Goal: Task Accomplishment & Management: Complete application form

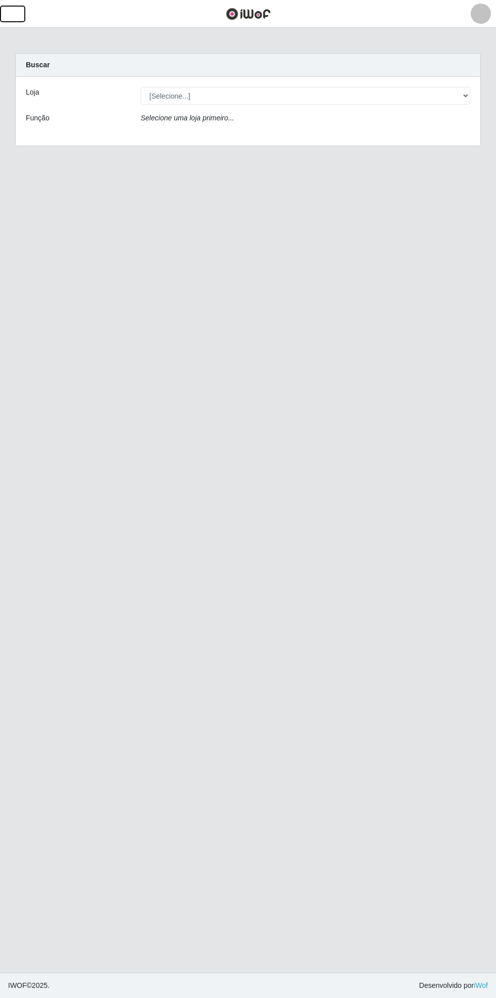
click at [24, 15] on button "button" at bounding box center [12, 14] width 25 height 17
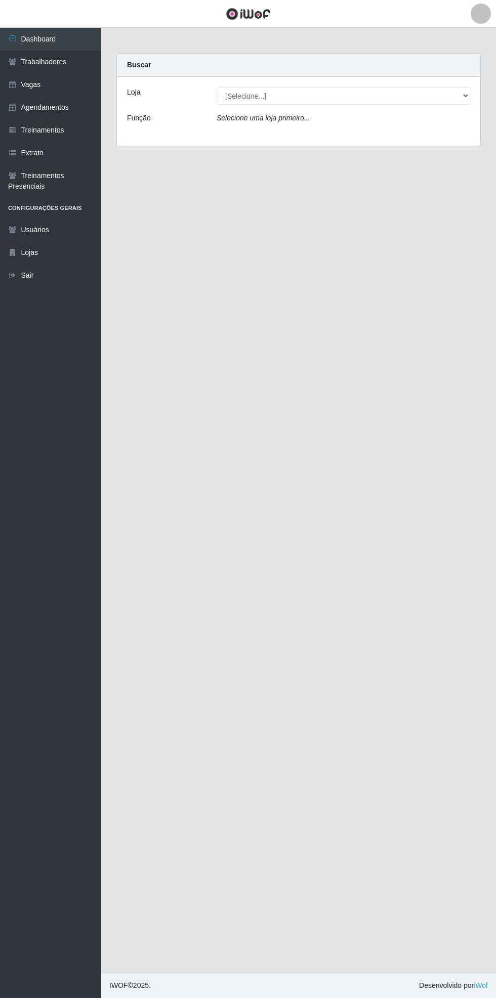
click at [79, 90] on link "Vagas" at bounding box center [50, 84] width 101 height 23
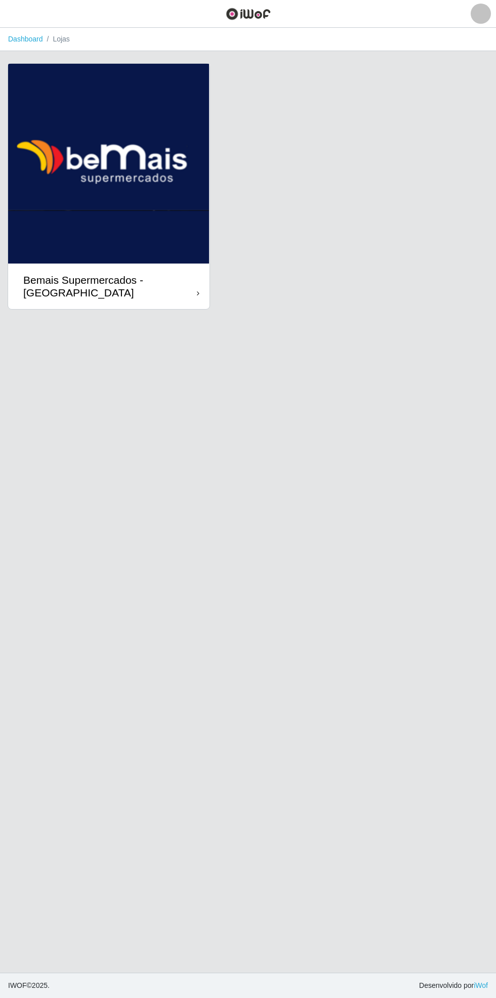
click at [193, 287] on div "Bemais Supermercados - [GEOGRAPHIC_DATA]" at bounding box center [109, 286] width 173 height 25
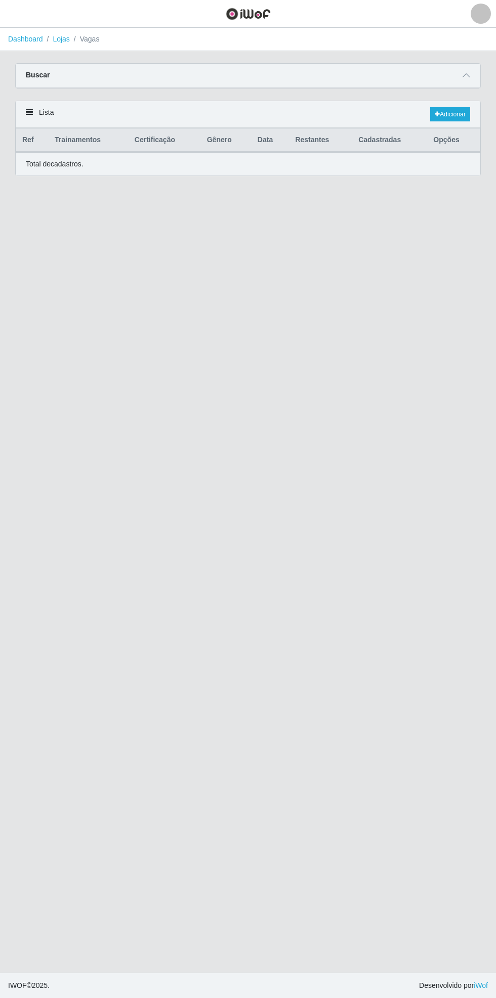
click at [467, 71] on span at bounding box center [466, 76] width 12 height 12
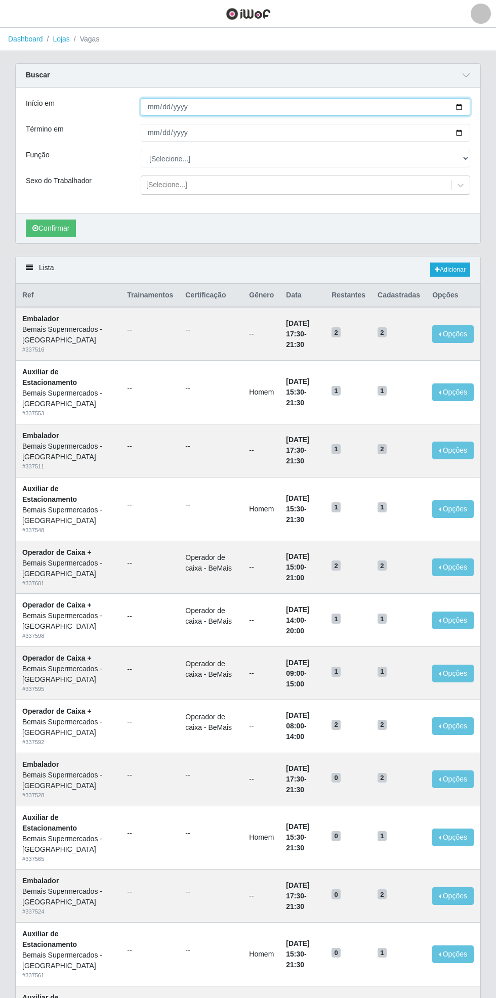
click at [467, 100] on input "Início em" at bounding box center [305, 107] width 329 height 18
type input "[DATE]"
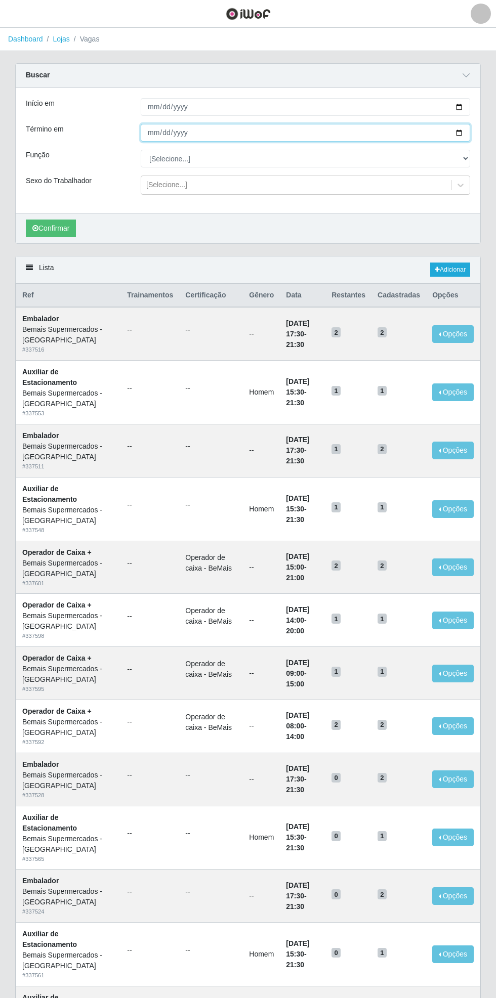
click at [468, 131] on input "Término em" at bounding box center [305, 133] width 329 height 18
type input "[DATE]"
click at [464, 158] on select "[Selecione...] ASG ASG + ASG ++ Auxiliar de Estacionamento Auxiliar de Estacion…" at bounding box center [305, 159] width 329 height 18
click at [141, 150] on select "[Selecione...] ASG ASG + ASG ++ Auxiliar de Estacionamento Auxiliar de Estacion…" at bounding box center [305, 159] width 329 height 18
click at [53, 227] on button "Confirmar" at bounding box center [51, 228] width 50 height 18
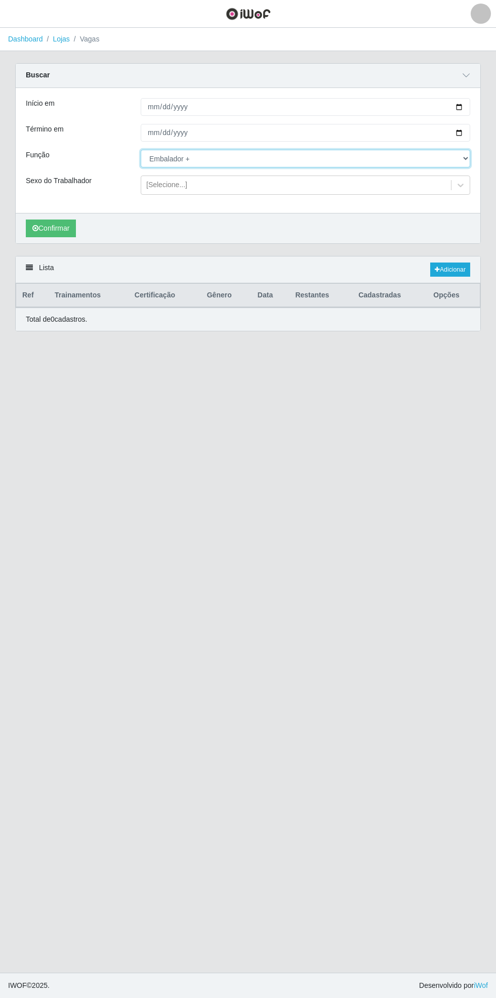
click at [465, 158] on select "[Selecione...] ASG ASG + ASG ++ Auxiliar de Estacionamento Auxiliar de Estacion…" at bounding box center [305, 159] width 329 height 18
click at [141, 150] on select "[Selecione...] ASG ASG + ASG ++ Auxiliar de Estacionamento Auxiliar de Estacion…" at bounding box center [305, 159] width 329 height 18
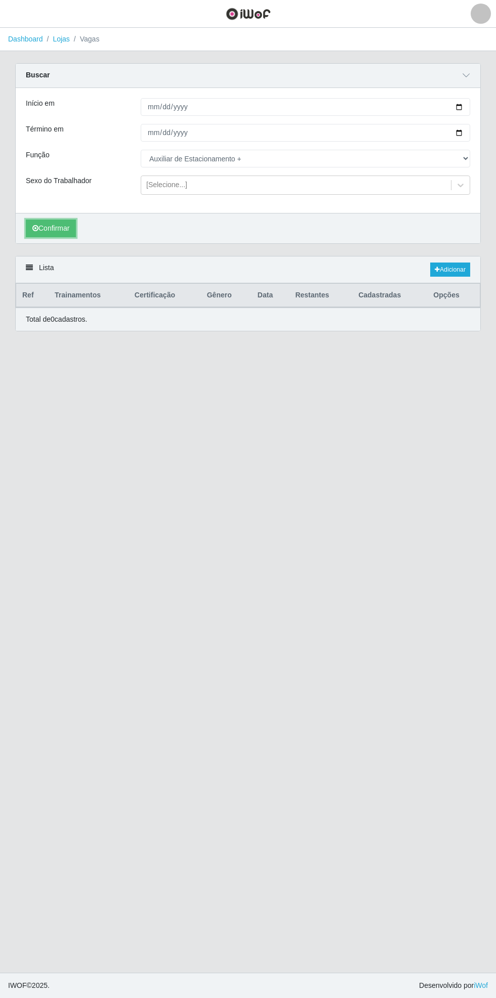
click at [66, 231] on button "Confirmar" at bounding box center [51, 228] width 50 height 18
select select "70"
click at [55, 227] on button "Confirmar" at bounding box center [51, 228] width 50 height 18
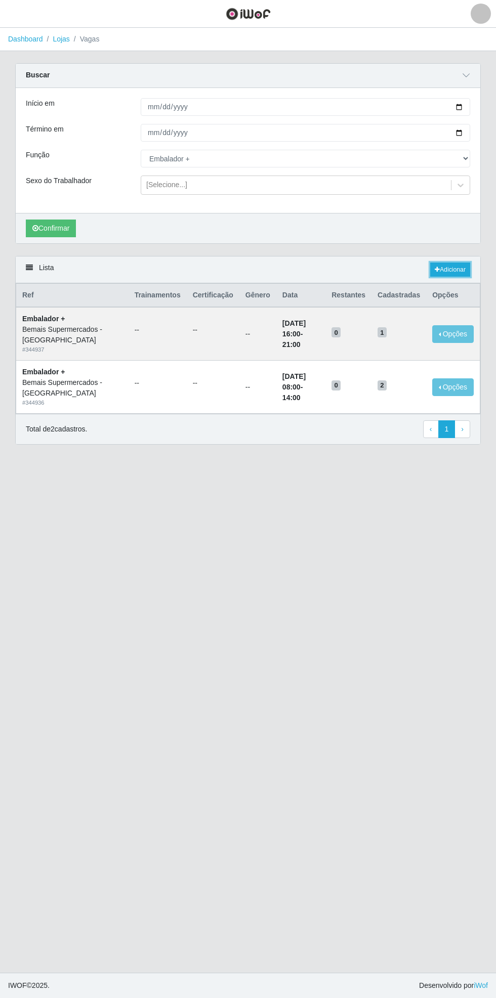
click at [459, 266] on link "Adicionar" at bounding box center [450, 269] width 40 height 14
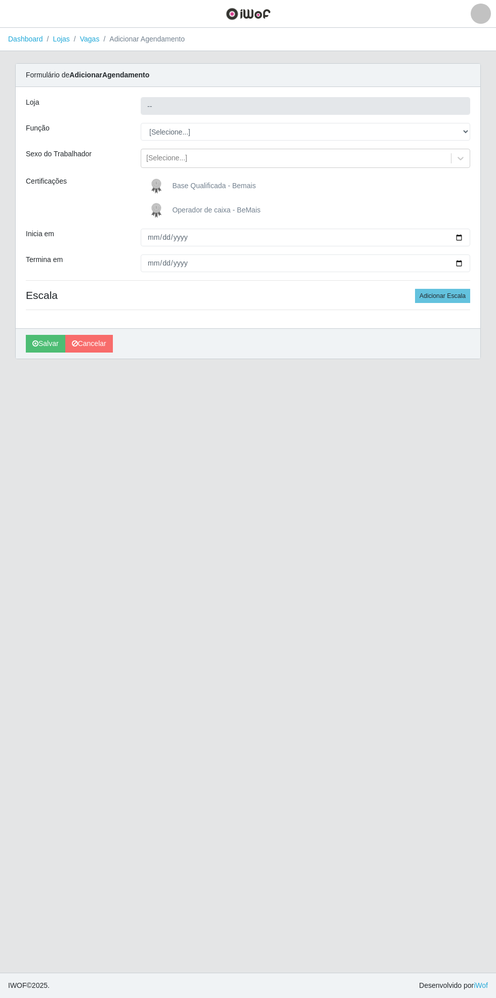
type input "Bemais Supermercados - [GEOGRAPHIC_DATA]"
click at [464, 131] on select "[Selecione...] ASG ASG + ASG ++ Auxiliar de Estacionamento Auxiliar de Estacion…" at bounding box center [305, 132] width 329 height 18
select select "108"
click at [141, 123] on select "[Selecione...] ASG ASG + ASG ++ Auxiliar de Estacionamento Auxiliar de Estacion…" at bounding box center [305, 132] width 329 height 18
click at [230, 182] on span "Base Qualificada - Bemais" at bounding box center [213, 186] width 83 height 8
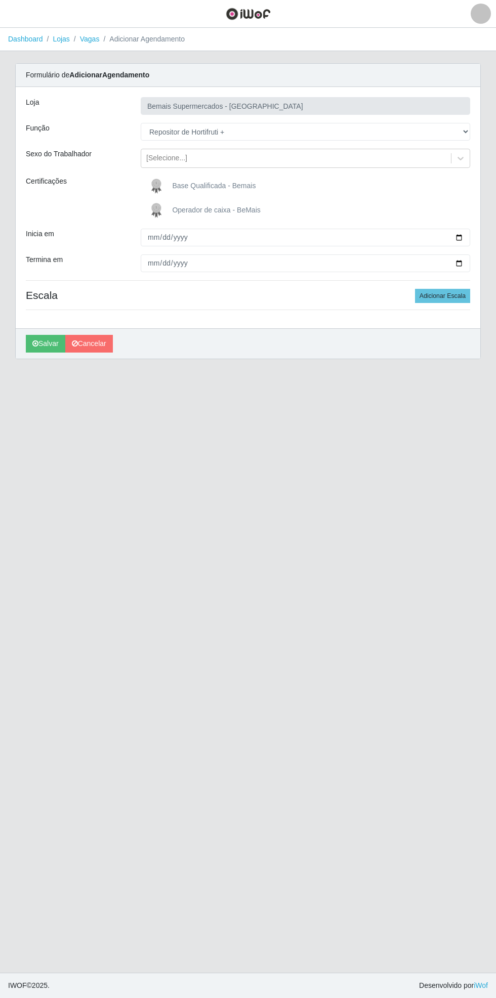
click at [0, 0] on input "Base Qualificada - Bemais" at bounding box center [0, 0] width 0 height 0
click at [469, 236] on input "Inicia em" at bounding box center [305, 238] width 329 height 18
type input "[DATE]"
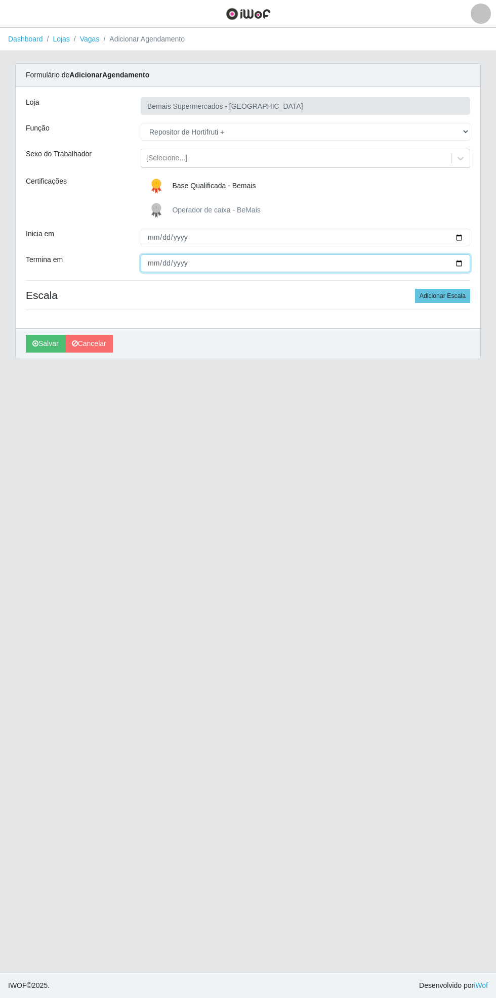
click at [461, 262] on input "Termina em" at bounding box center [305, 263] width 329 height 18
type input "[DATE]"
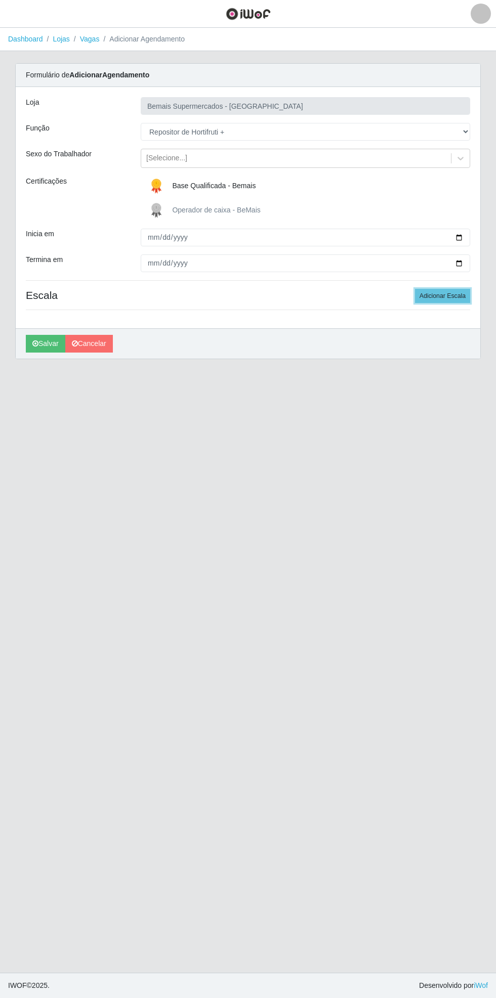
click at [453, 292] on button "Adicionar Escala" at bounding box center [442, 296] width 55 height 14
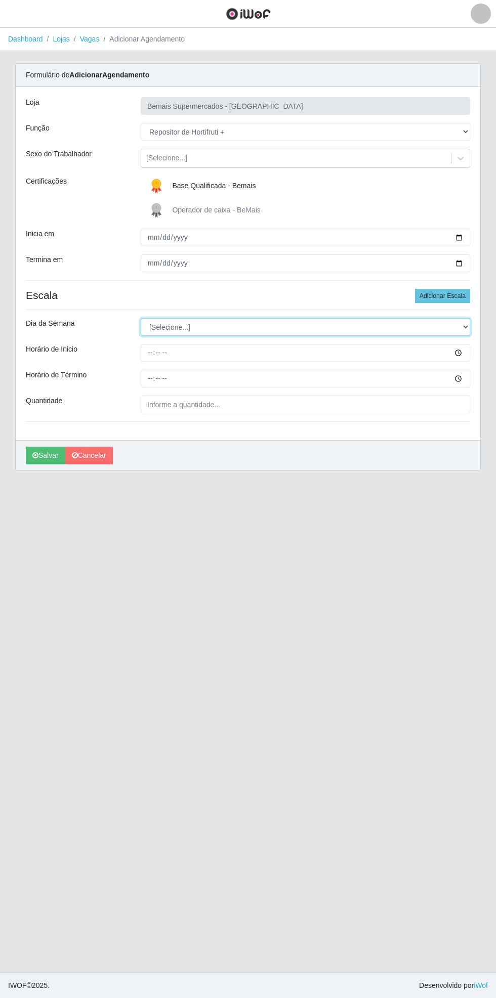
click at [466, 323] on select "[Selecione...] Segunda Terça Quarta Quinta Sexta Sábado Domingo" at bounding box center [305, 327] width 329 height 18
select select "6"
click at [141, 318] on select "[Selecione...] Segunda Terça Quarta Quinta Sexta Sábado Domingo" at bounding box center [305, 327] width 329 height 18
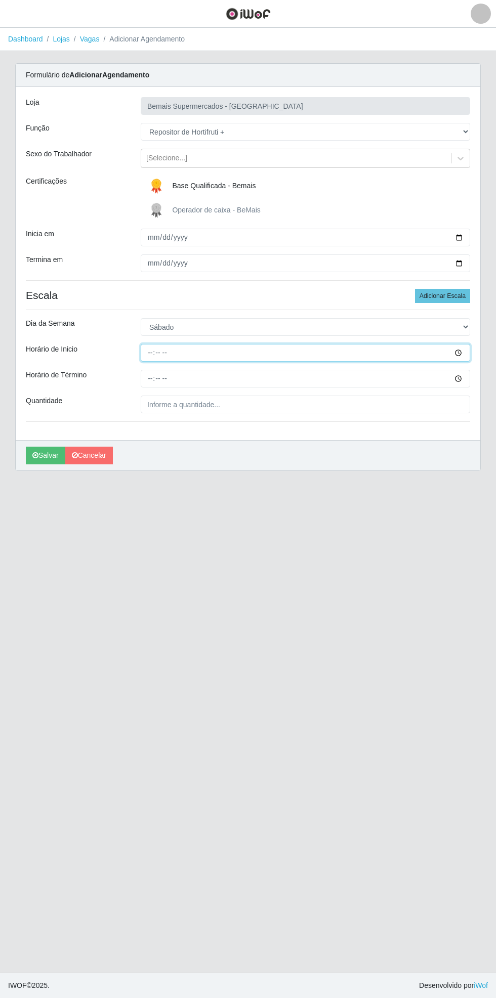
click at [464, 357] on input "Horário de Inicio" at bounding box center [305, 353] width 329 height 18
type input "13:00"
click at [463, 379] on input "Horário de Término" at bounding box center [305, 379] width 329 height 18
type input "19:00"
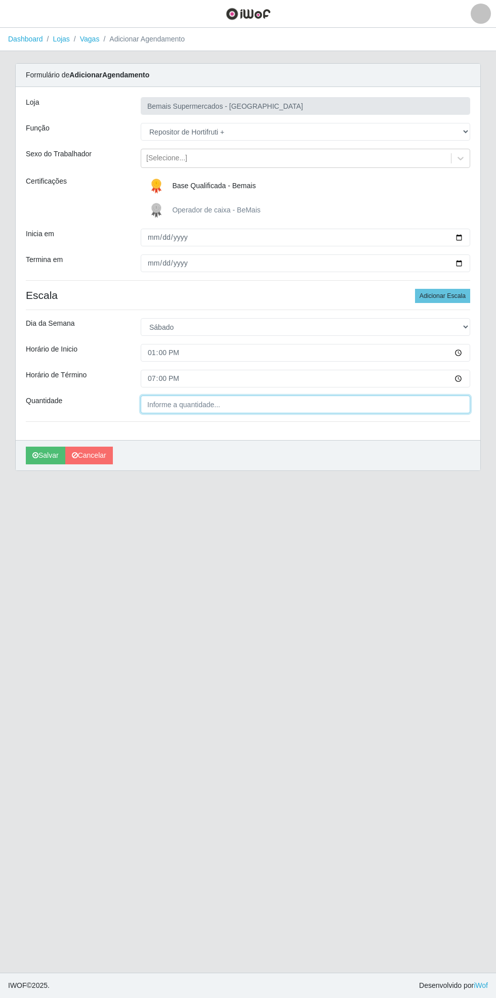
click at [249, 404] on input "Quantidade" at bounding box center [305, 404] width 329 height 18
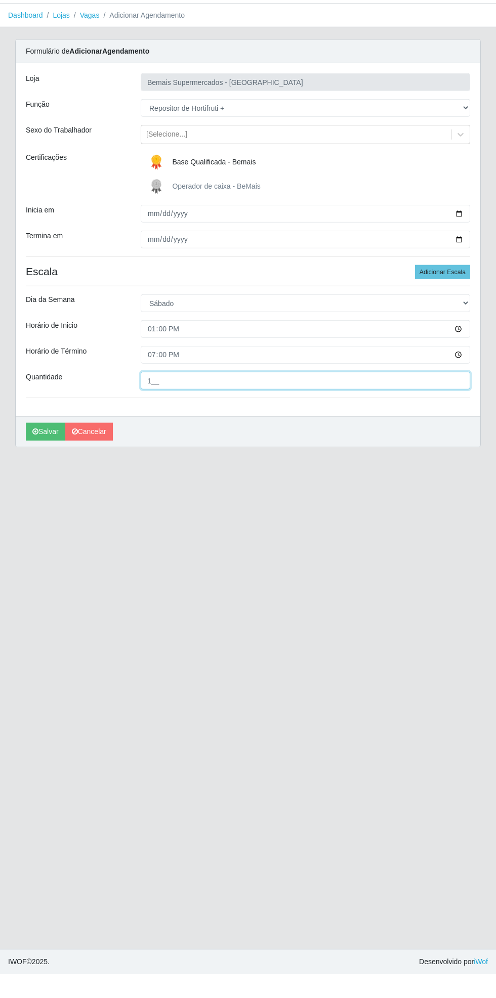
type input "1__"
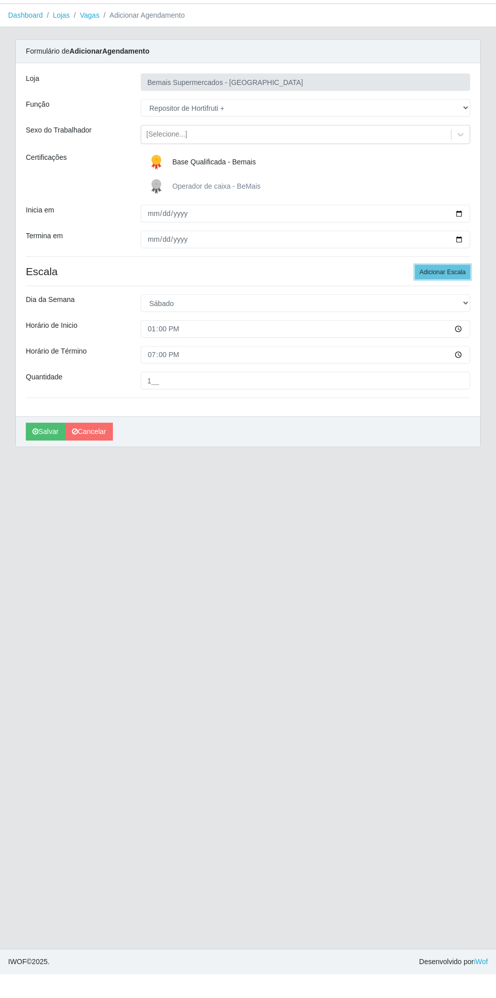
click at [451, 292] on button "Adicionar Escala" at bounding box center [442, 296] width 55 height 14
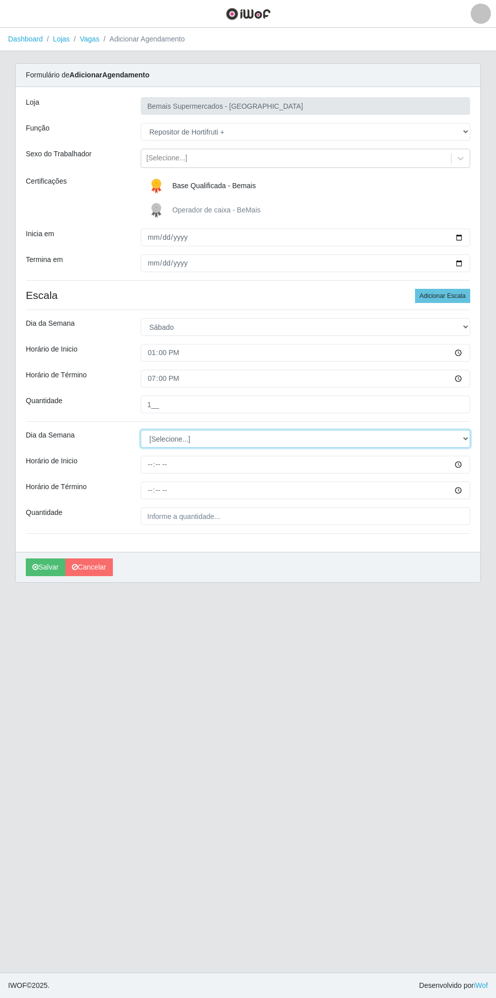
click at [465, 436] on select "[Selecione...] Segunda Terça Quarta Quinta Sexta Sábado Domingo" at bounding box center [305, 439] width 329 height 18
select select "0"
click at [141, 430] on select "[Selecione...] Segunda Terça Quarta Quinta Sexta Sábado Domingo" at bounding box center [305, 439] width 329 height 18
click at [466, 464] on input "Horário de Inicio" at bounding box center [305, 465] width 329 height 18
type input "09:00"
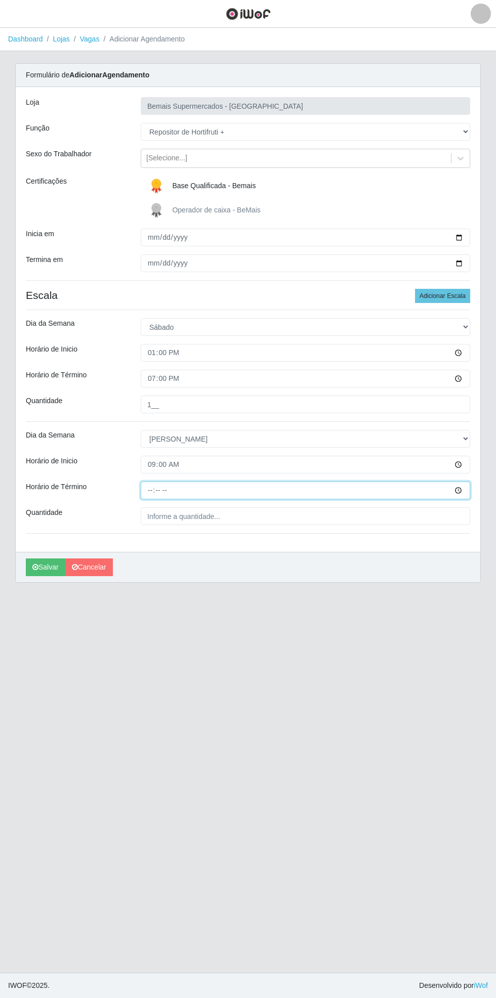
click at [469, 492] on input "Horário de Término" at bounding box center [305, 490] width 329 height 18
type input "15:00"
click at [242, 513] on input "Quantidade" at bounding box center [305, 516] width 329 height 18
type input "1__"
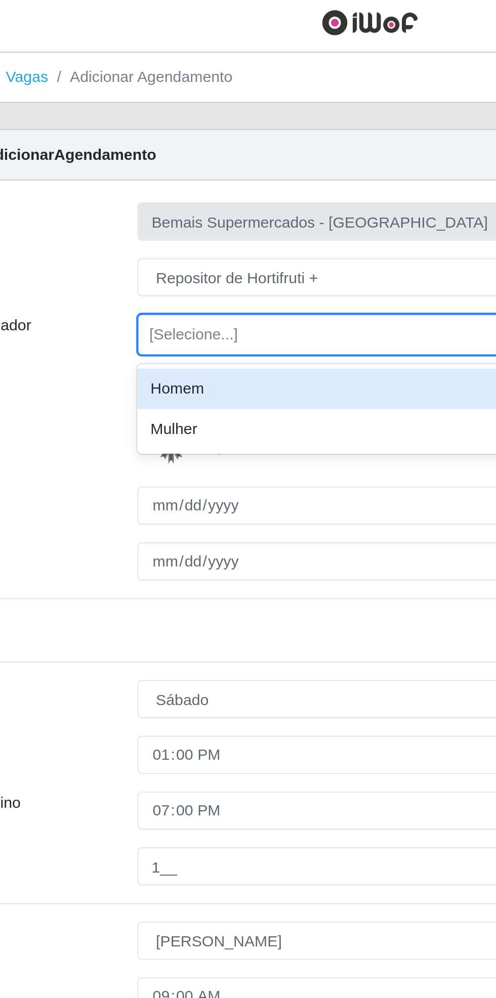
click at [218, 182] on div "Homem" at bounding box center [305, 183] width 329 height 19
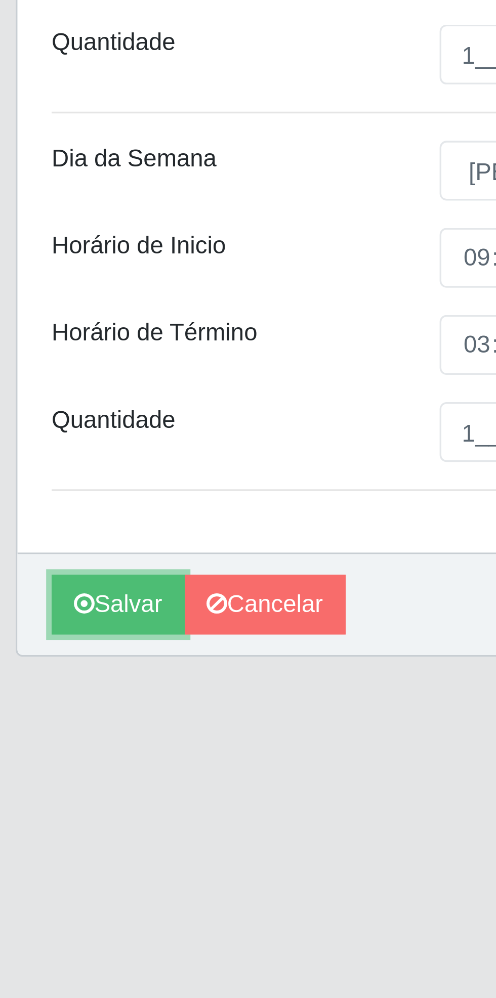
click at [48, 569] on button "Salvar" at bounding box center [45, 567] width 39 height 18
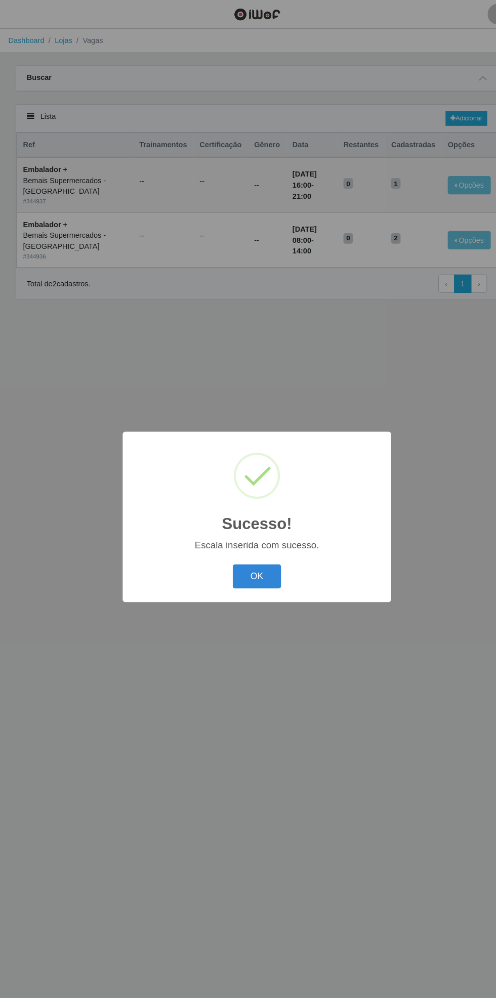
click at [251, 554] on button "OK" at bounding box center [248, 557] width 47 height 24
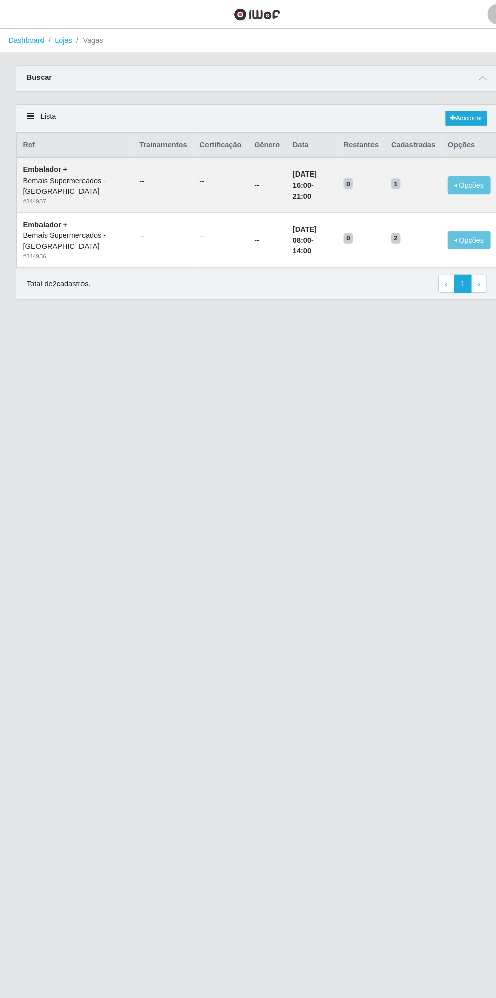
click at [466, 75] on icon at bounding box center [465, 75] width 7 height 7
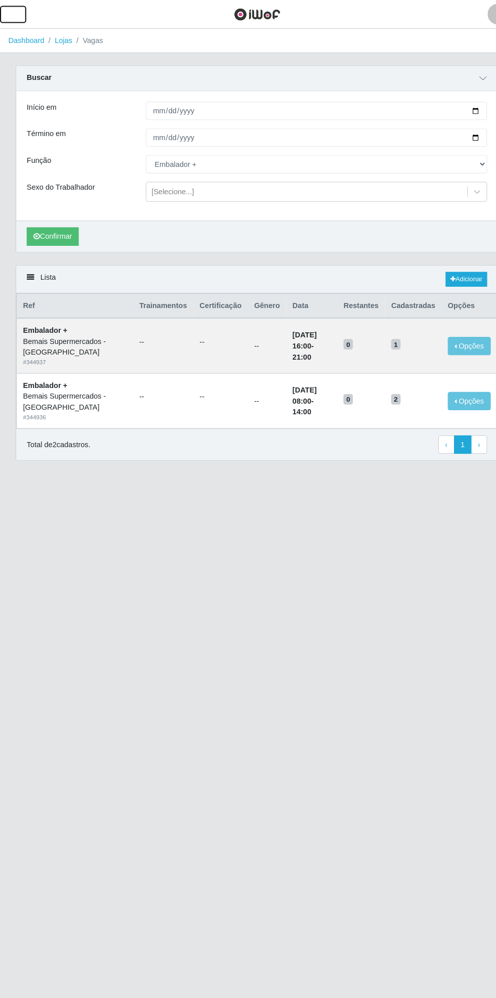
click at [24, 11] on button "button" at bounding box center [12, 14] width 25 height 17
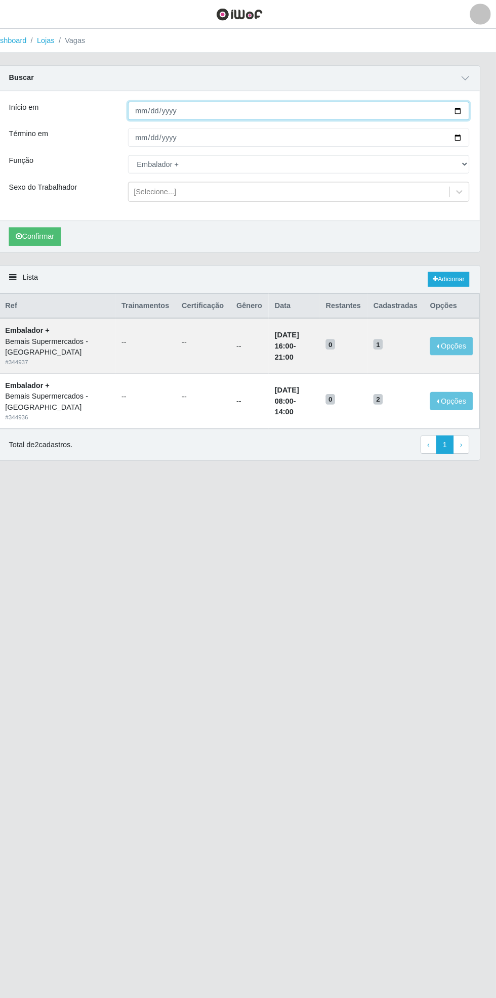
click at [468, 105] on input "[DATE]" at bounding box center [305, 107] width 329 height 18
type input "[DATE]"
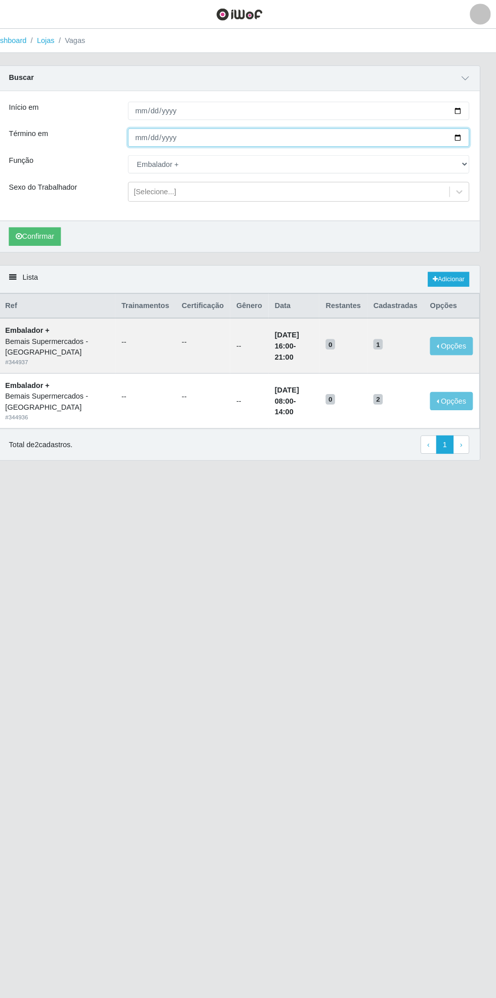
click at [468, 132] on input "[DATE]" at bounding box center [305, 133] width 329 height 18
type input "[DATE]"
click at [481, 159] on div "Carregando... Buscar Início em [DATE] Término em [DATE] Função [Selecione...] A…" at bounding box center [248, 159] width 480 height 193
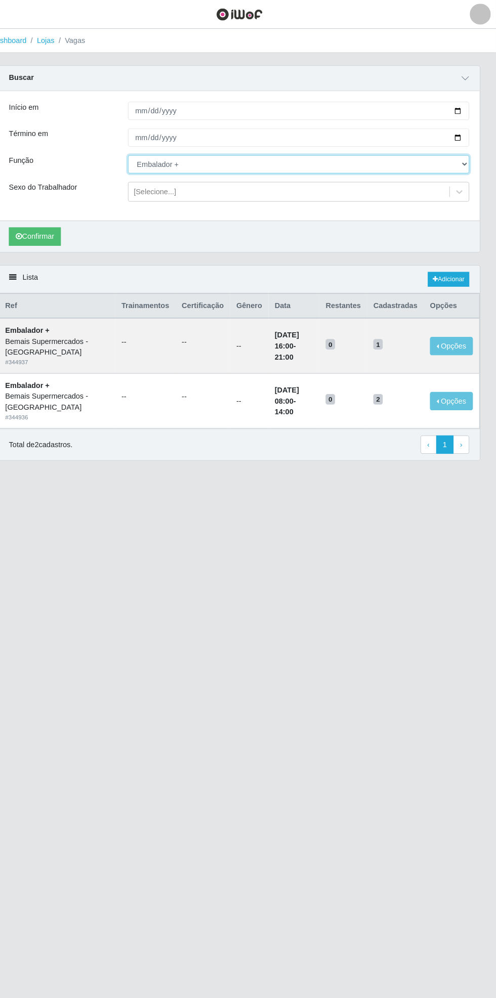
click at [466, 162] on select "[Selecione...] ASG ASG + ASG ++ Auxiliar de Estacionamento Auxiliar de Estacion…" at bounding box center [305, 159] width 329 height 18
click at [141, 150] on select "[Selecione...] ASG ASG + ASG ++ Auxiliar de Estacionamento Auxiliar de Estacion…" at bounding box center [305, 159] width 329 height 18
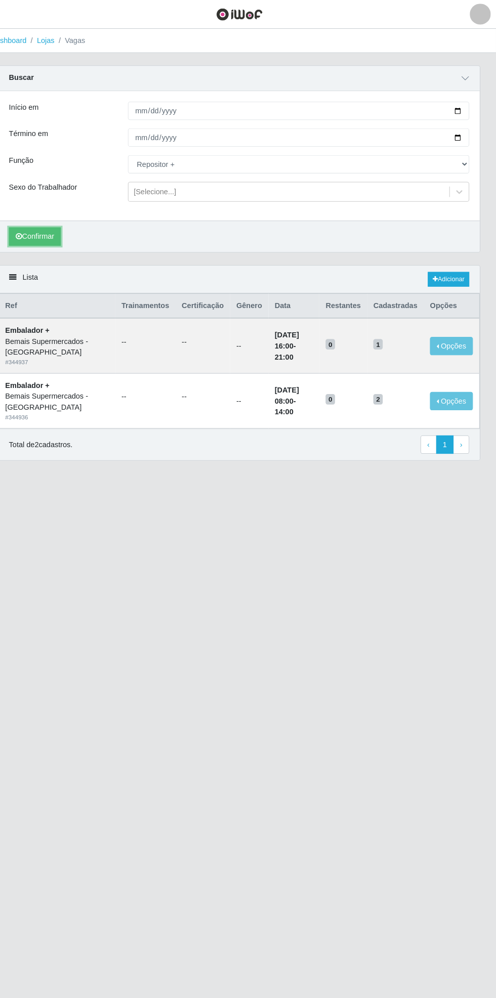
click at [57, 227] on button "Confirmar" at bounding box center [51, 228] width 50 height 18
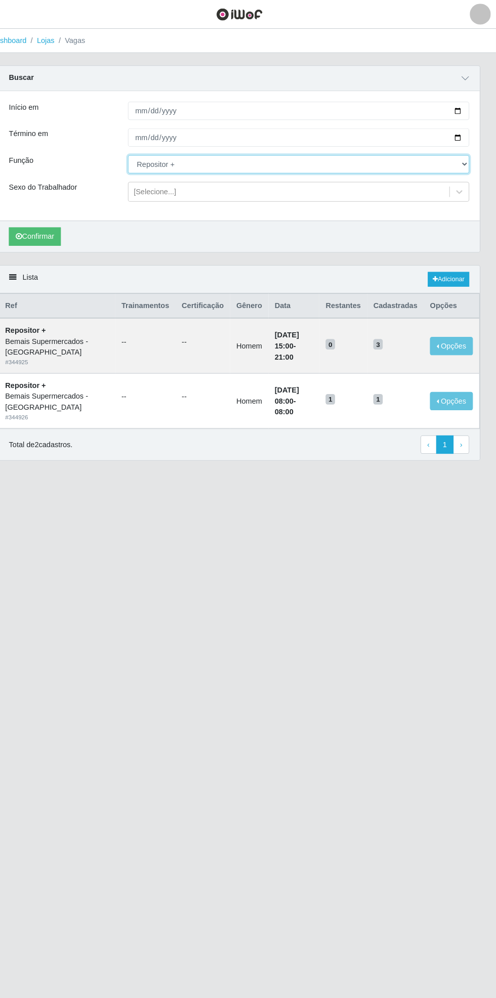
click at [466, 158] on select "[Selecione...] ASG ASG + ASG ++ Auxiliar de Estacionamento Auxiliar de Estacion…" at bounding box center [305, 159] width 329 height 18
select select "108"
click at [141, 150] on select "[Selecione...] ASG ASG + ASG ++ Auxiliar de Estacionamento Auxiliar de Estacion…" at bounding box center [305, 159] width 329 height 18
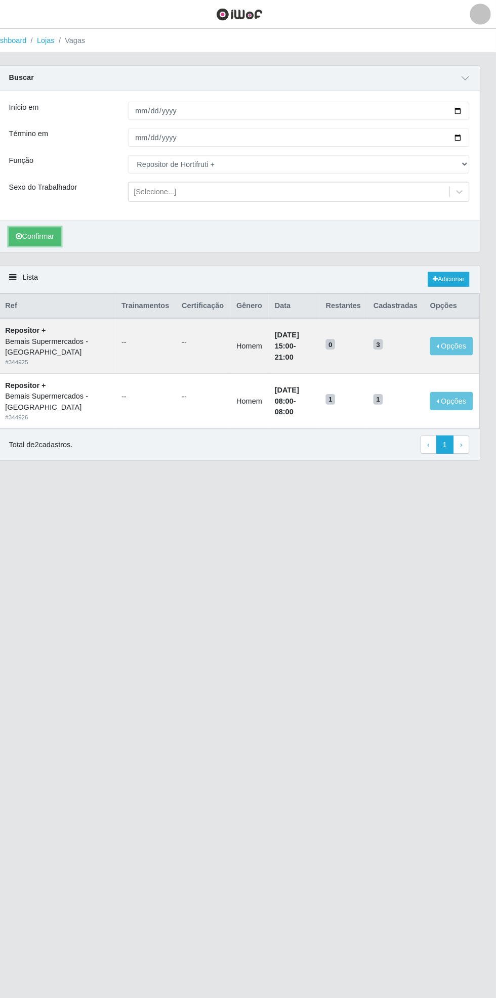
click at [61, 231] on button "Confirmar" at bounding box center [51, 228] width 50 height 18
click at [63, 232] on button "Confirmar" at bounding box center [51, 228] width 50 height 18
click at [47, 222] on button "Confirmar" at bounding box center [51, 228] width 50 height 18
